Goal: Find specific page/section: Find specific page/section

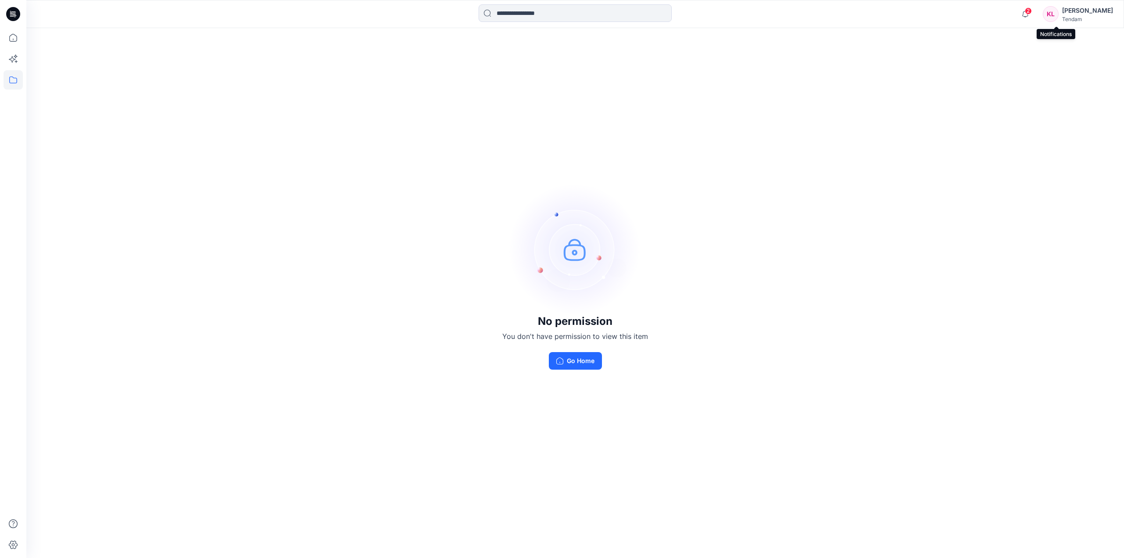
click at [1032, 11] on span "2" at bounding box center [1028, 10] width 7 height 7
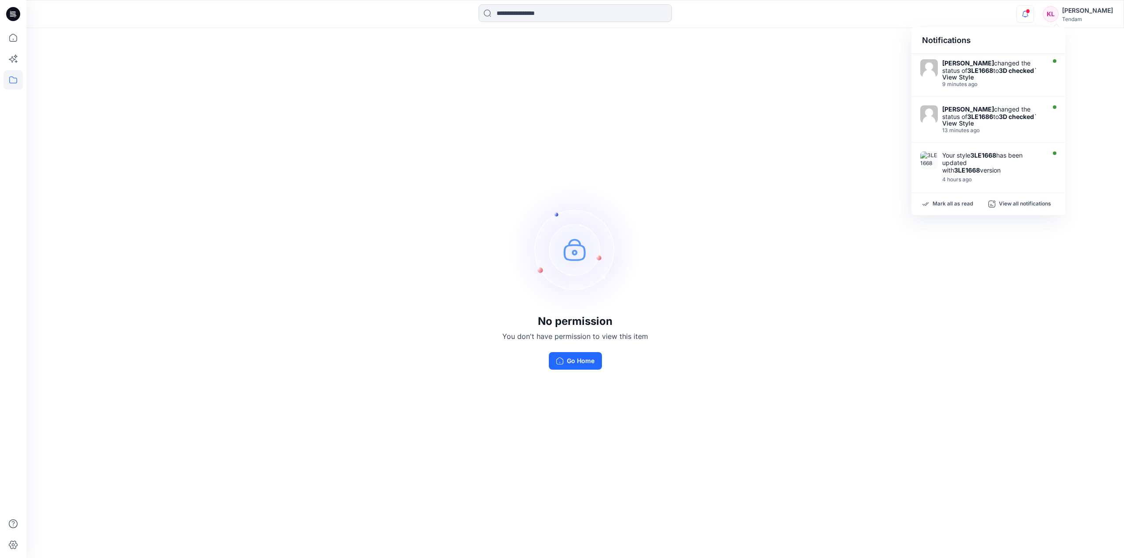
click at [70, 250] on div "No permission You don't have permission to view this item Go Home" at bounding box center [575, 276] width 1098 height 497
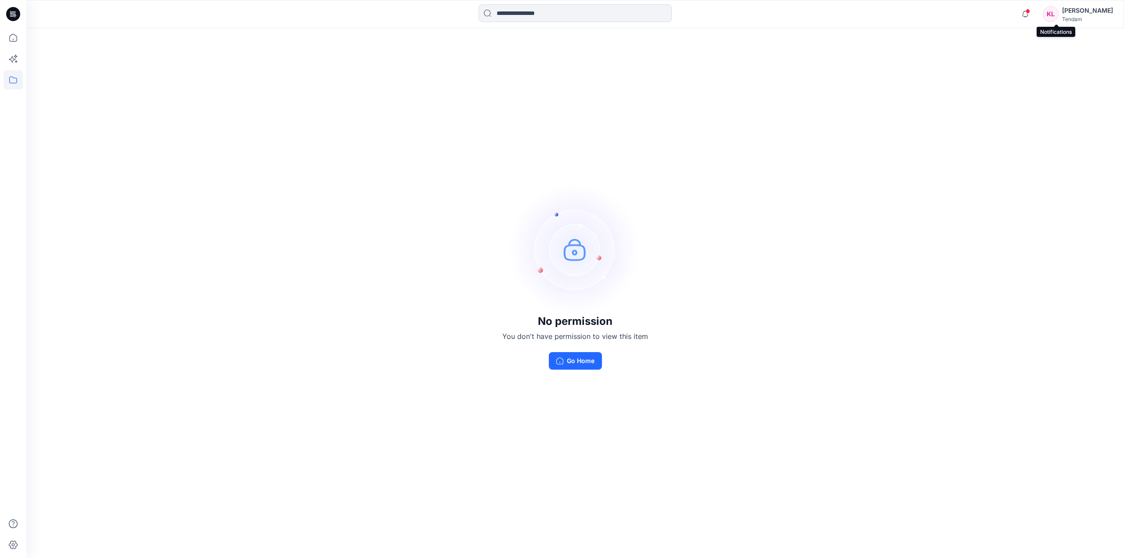
click at [1030, 12] on span at bounding box center [1028, 11] width 4 height 5
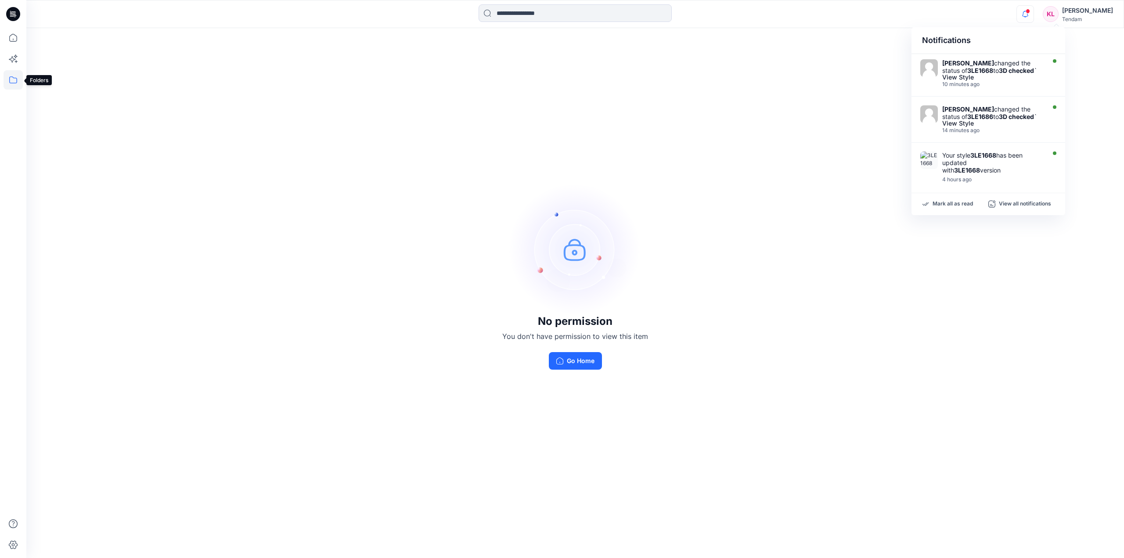
click at [16, 78] on icon at bounding box center [13, 79] width 8 height 7
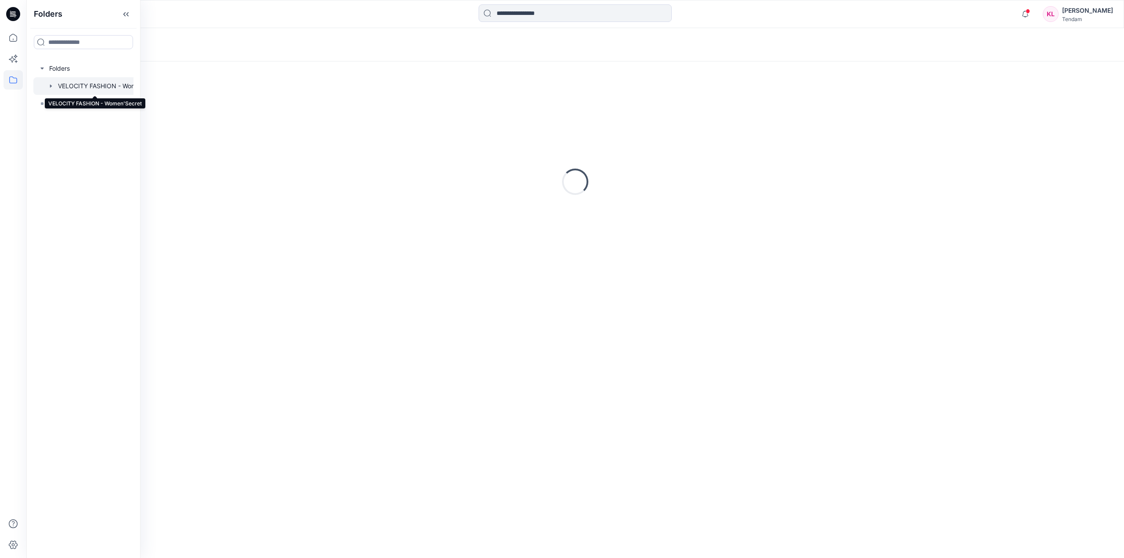
click at [88, 90] on div at bounding box center [94, 86] width 123 height 18
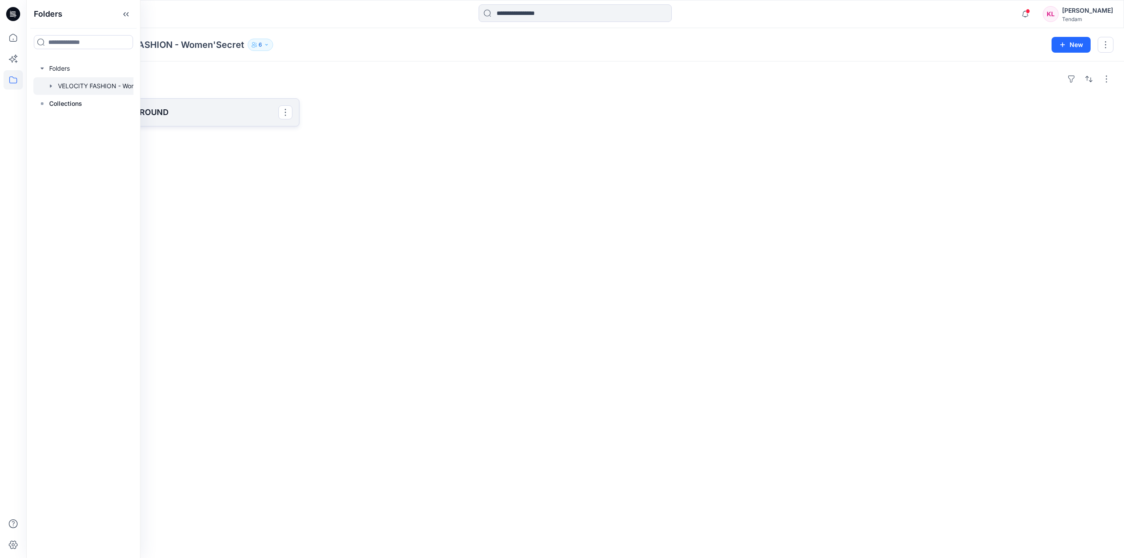
click at [242, 112] on p "T3 3rd ROUND" at bounding box center [167, 112] width 222 height 12
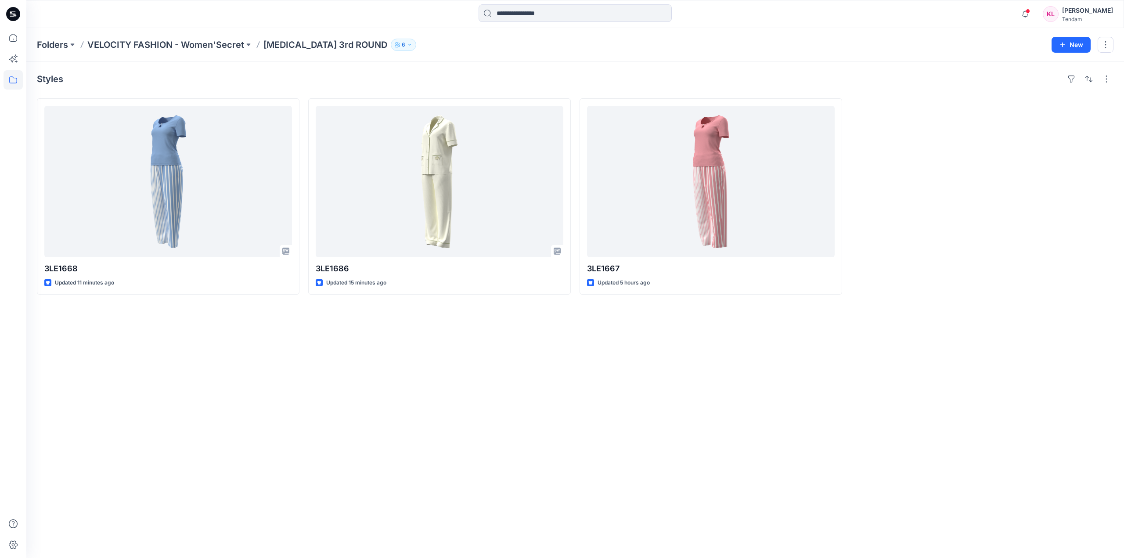
click at [979, 272] on div at bounding box center [982, 196] width 263 height 196
click at [1061, 4] on div "Notifications Marta Miquel changed the status of 3LE1668 to 3D checked ` View S…" at bounding box center [1065, 13] width 97 height 19
click at [1030, 10] on span at bounding box center [1028, 11] width 4 height 5
click at [945, 335] on div "Styles 3LE1668 Updated 11 minutes ago 3LE1686 Updated 15 minutes ago 3LE1667 Up…" at bounding box center [575, 309] width 1098 height 497
click at [1030, 10] on span at bounding box center [1028, 11] width 4 height 5
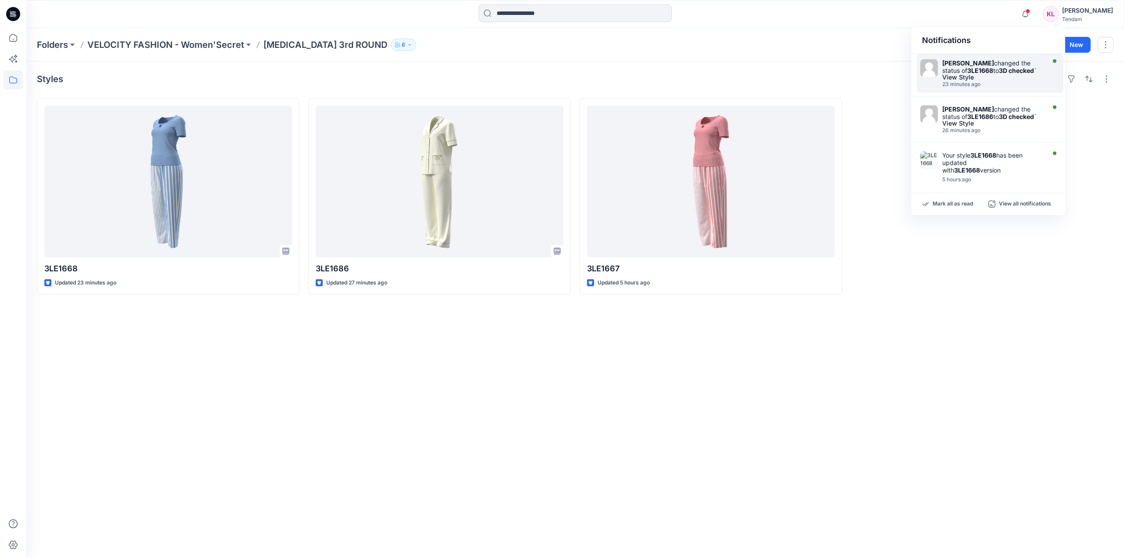
click at [1048, 77] on div at bounding box center [1054, 73] width 12 height 28
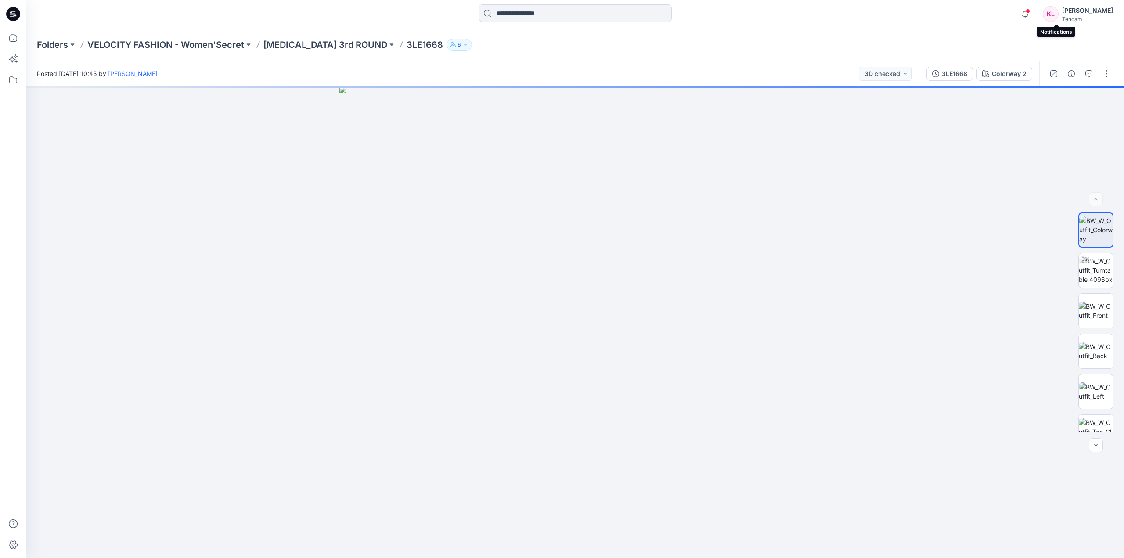
click at [1030, 11] on span at bounding box center [1028, 11] width 4 height 5
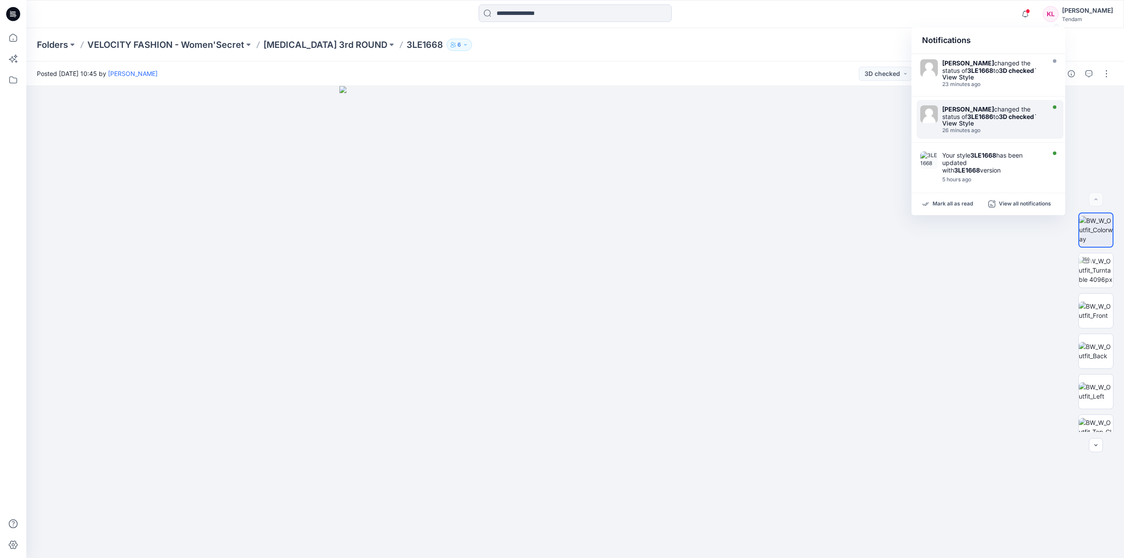
click at [1038, 123] on div "View Style" at bounding box center [992, 123] width 101 height 6
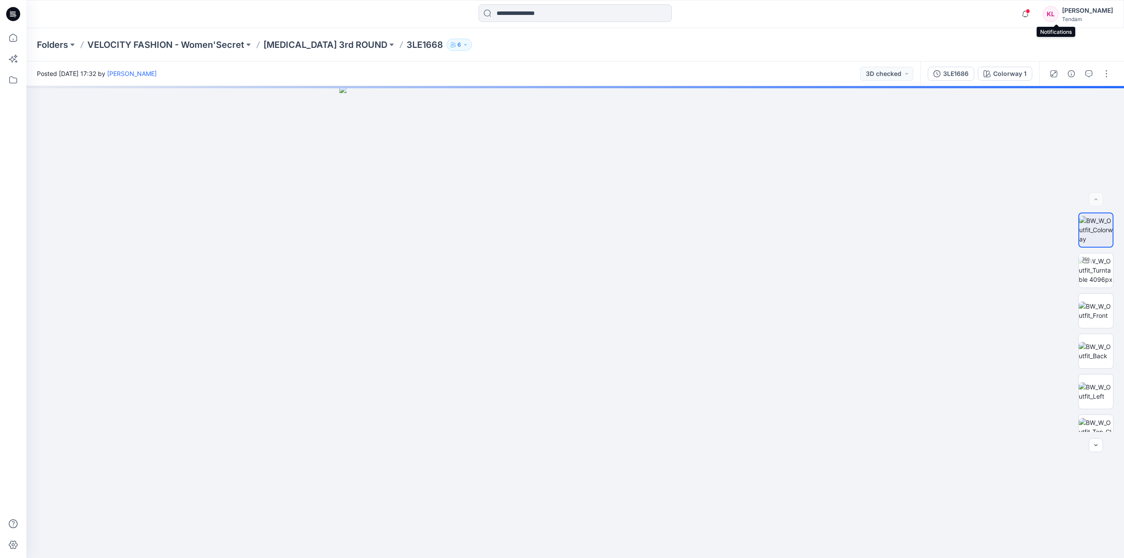
click at [1030, 13] on span at bounding box center [1028, 11] width 4 height 5
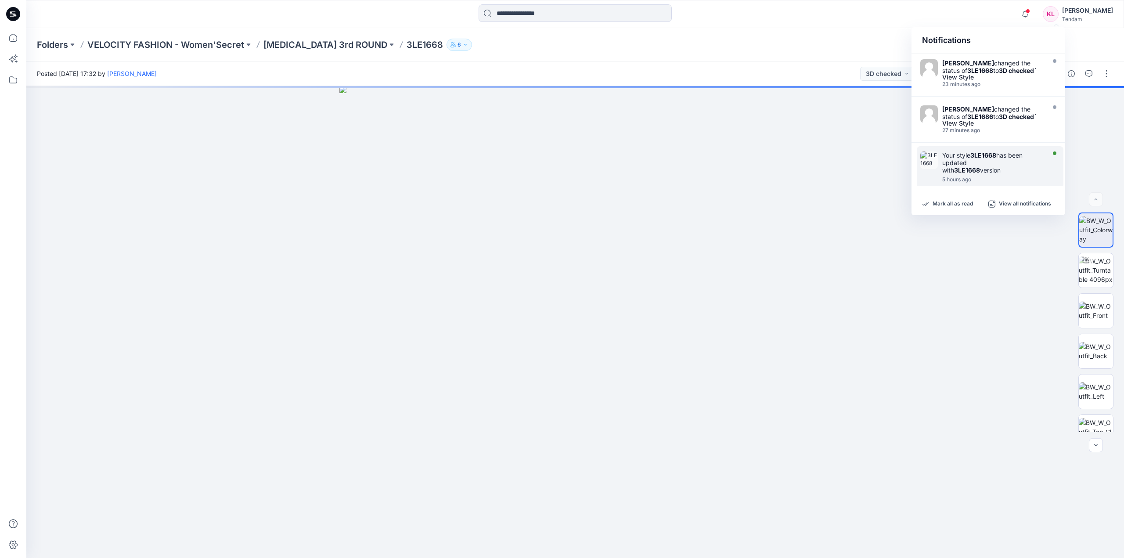
click at [1032, 155] on div "Your style 3LE1668 has been updated with 3LE1668 version" at bounding box center [992, 163] width 101 height 22
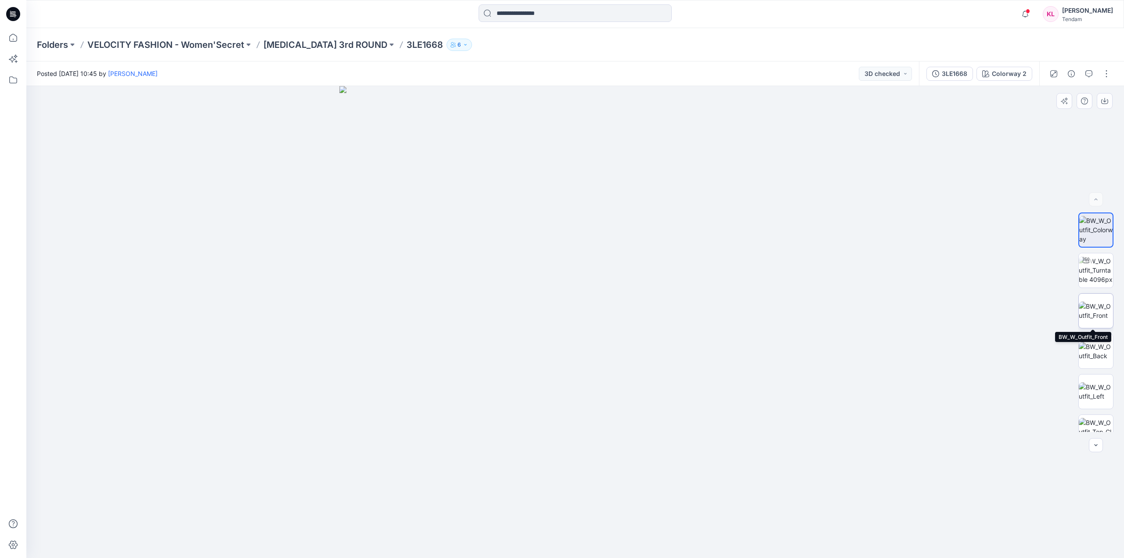
click at [1083, 311] on img at bounding box center [1096, 311] width 34 height 18
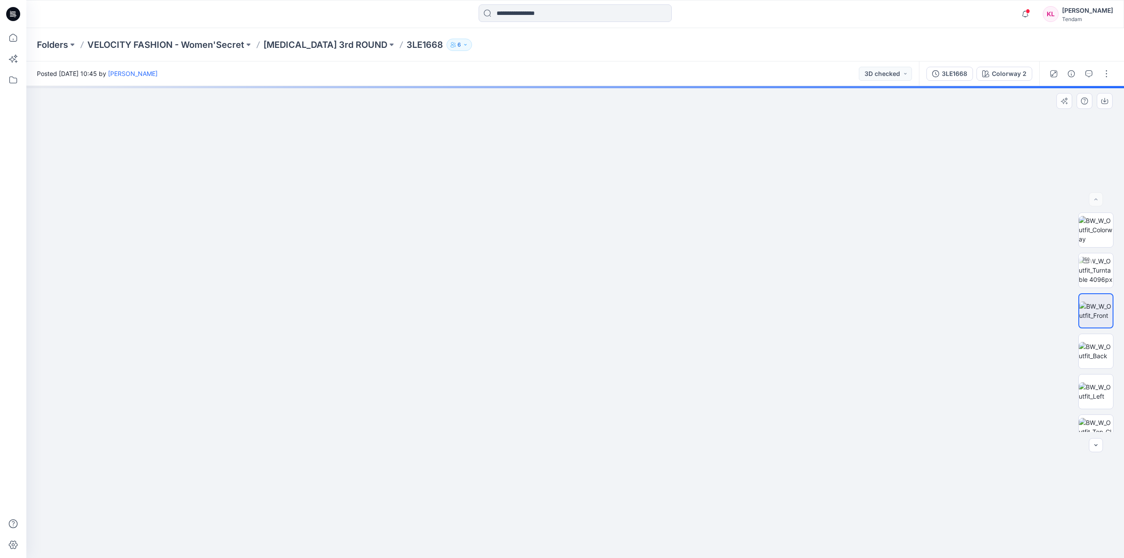
drag, startPoint x: 621, startPoint y: 282, endPoint x: 620, endPoint y: 424, distance: 141.4
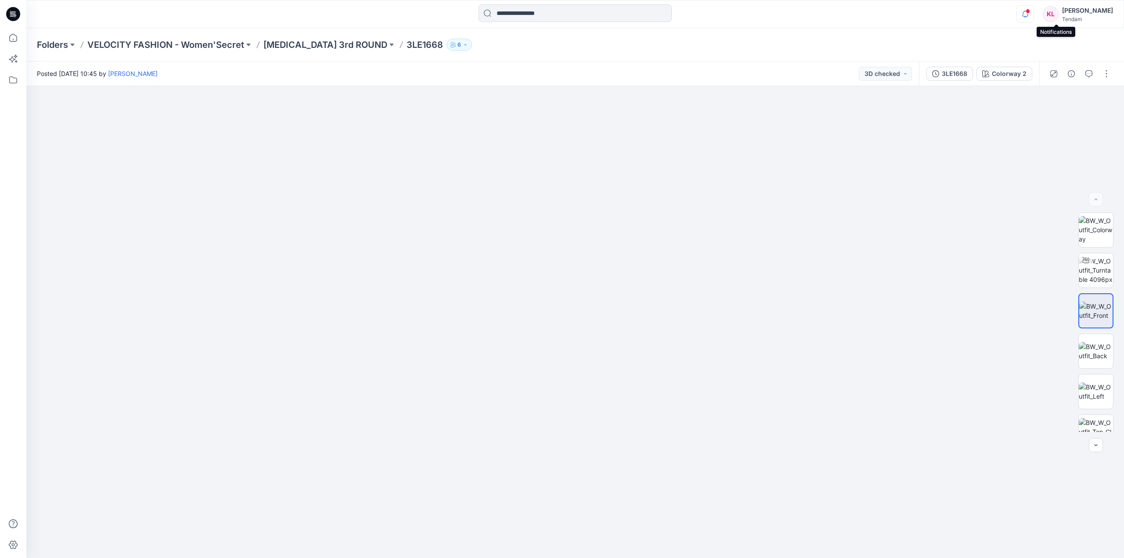
click at [1034, 14] on icon "button" at bounding box center [1025, 14] width 17 height 18
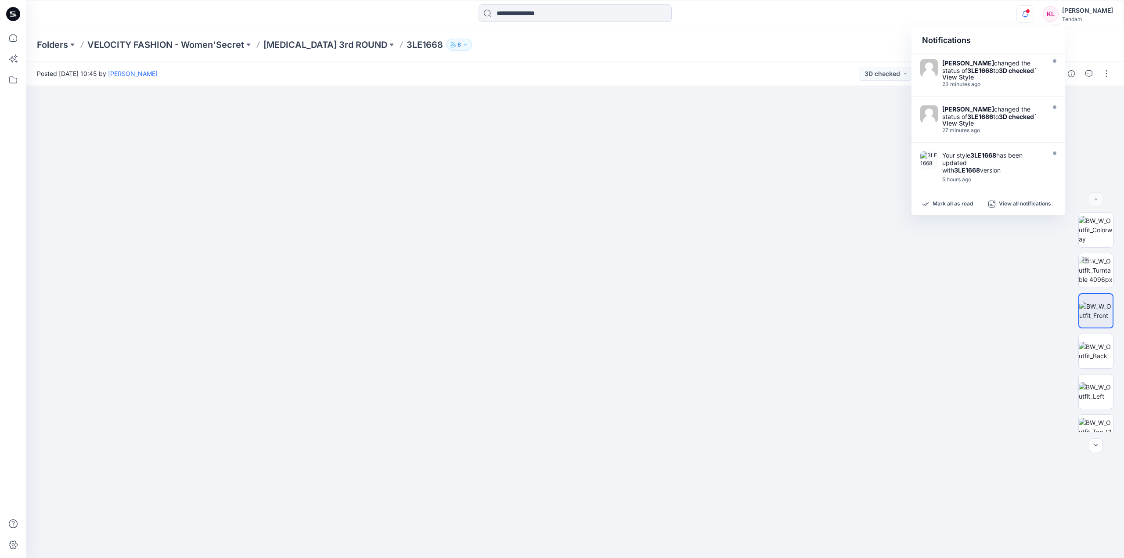
click at [1034, 10] on icon "button" at bounding box center [1025, 14] width 17 height 18
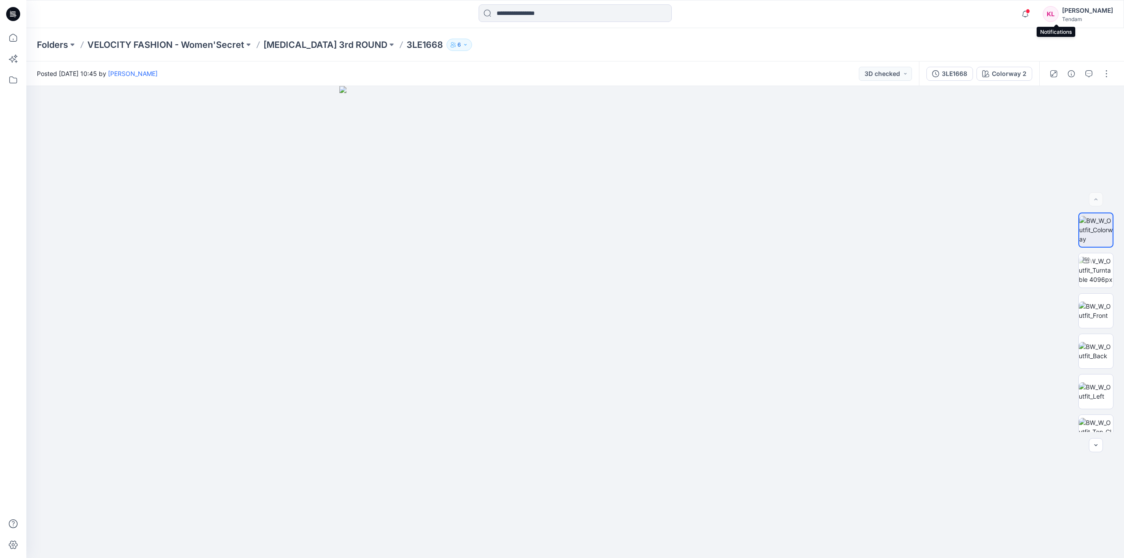
click at [1030, 9] on span at bounding box center [1028, 11] width 4 height 5
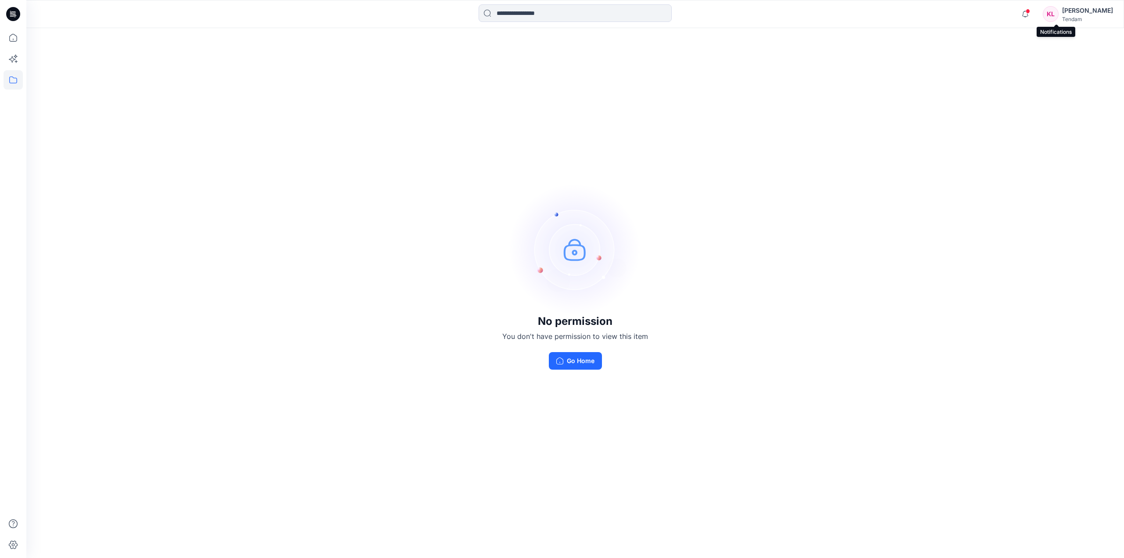
click at [1030, 12] on span at bounding box center [1028, 11] width 4 height 5
